Goal: Check status: Check status

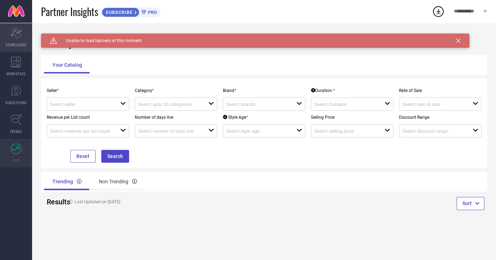
click at [17, 42] on div "Scorecard SCORECARDS" at bounding box center [16, 37] width 32 height 29
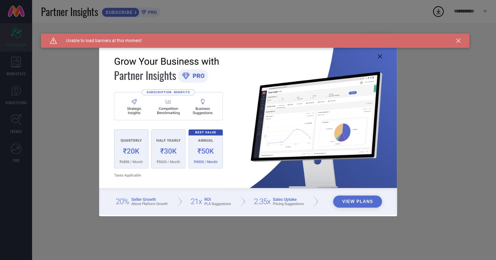
type input "All"
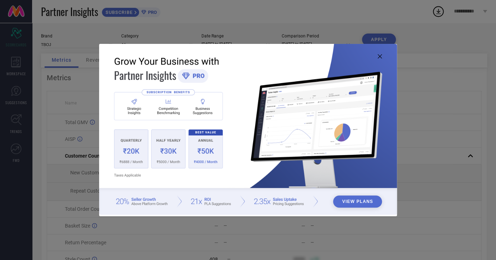
click at [379, 57] on icon at bounding box center [380, 56] width 4 height 4
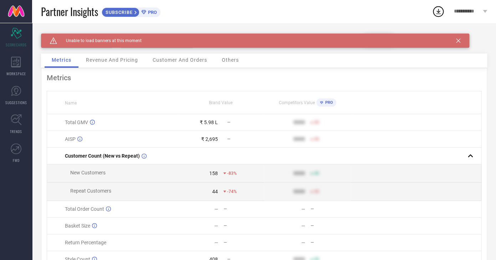
click at [460, 43] on div "Caution Created with Sketch. Unable to load banners at this moment" at bounding box center [255, 41] width 428 height 14
click at [458, 42] on icon at bounding box center [458, 41] width 4 height 4
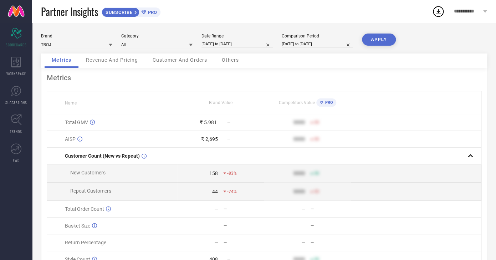
click at [222, 47] on input "[DATE] to [DATE]" at bounding box center [237, 43] width 71 height 7
select select "9"
select select "2025"
select select "10"
select select "2025"
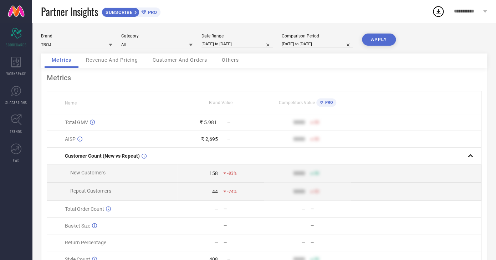
click at [106, 66] on div "Revenue And Pricing" at bounding box center [112, 61] width 66 height 14
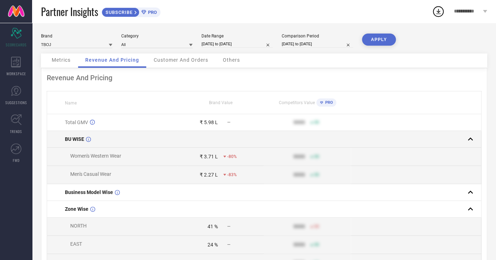
click at [78, 140] on span "BU WISE" at bounding box center [74, 139] width 19 height 6
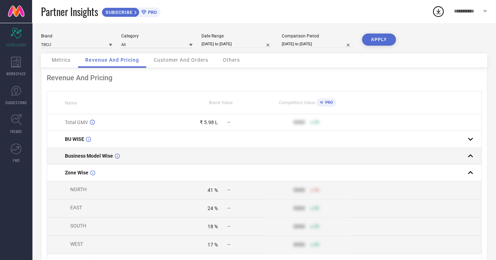
click at [84, 157] on span "Business Model Wise" at bounding box center [89, 156] width 48 height 6
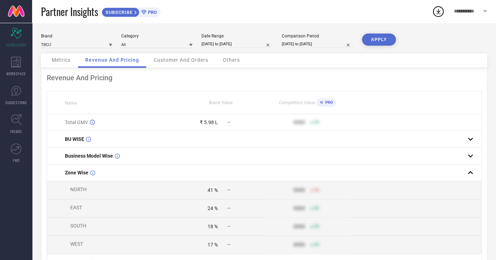
click at [62, 64] on div "Metrics" at bounding box center [61, 61] width 33 height 14
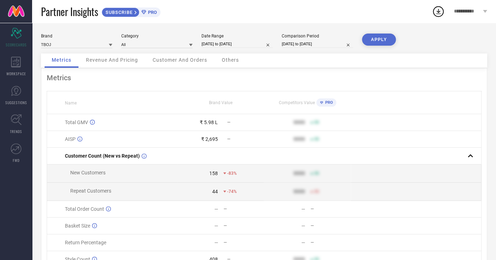
scroll to position [10, 0]
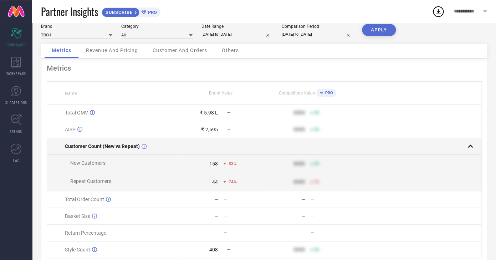
click at [92, 149] on span "Customer Count (New vs Repeat)" at bounding box center [102, 146] width 75 height 6
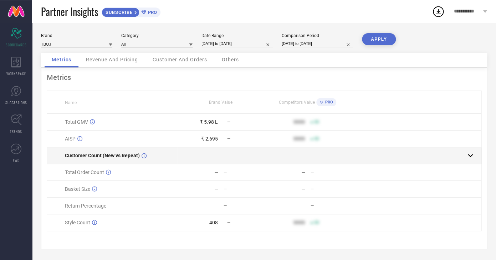
scroll to position [2, 0]
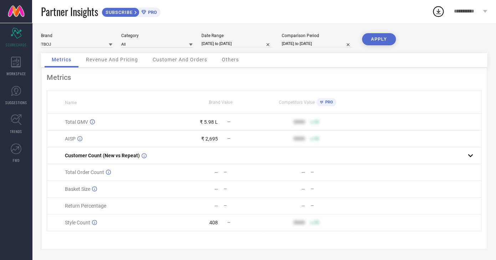
click at [94, 172] on span "Total Order Count" at bounding box center [84, 172] width 39 height 6
click at [77, 191] on span "Basket Size" at bounding box center [77, 189] width 25 height 6
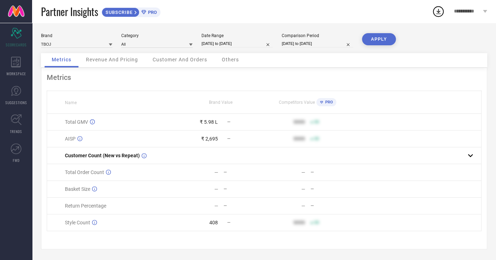
click at [77, 203] on span "Return Percentage" at bounding box center [85, 206] width 41 height 6
click at [75, 220] on span "Style Count" at bounding box center [77, 223] width 25 height 6
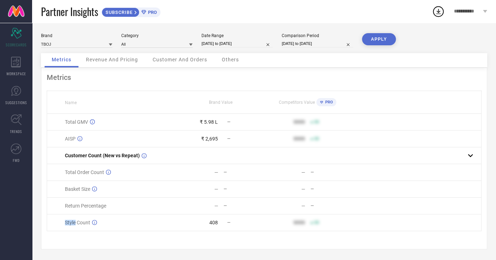
click at [75, 220] on span "Style Count" at bounding box center [77, 223] width 25 height 6
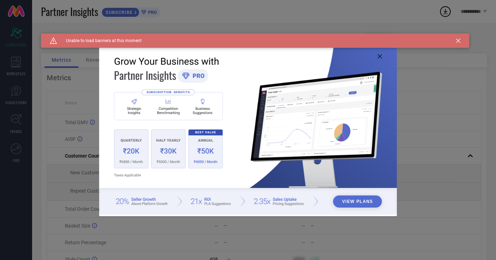
click at [378, 57] on icon at bounding box center [380, 56] width 4 height 4
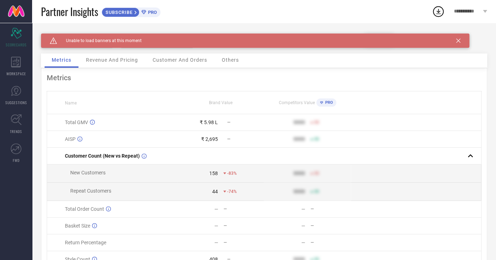
click at [457, 41] on icon at bounding box center [458, 41] width 4 height 4
